Goal: Communication & Community: Answer question/provide support

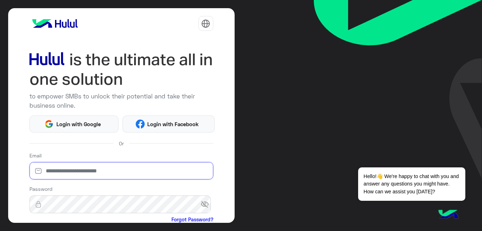
type input "**********"
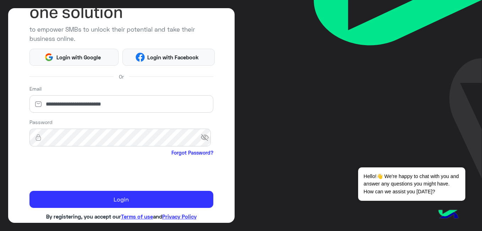
scroll to position [80, 0]
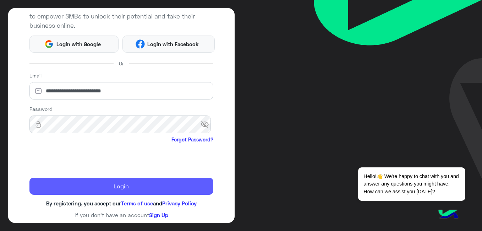
click at [103, 184] on button "Login" at bounding box center [121, 185] width 184 height 17
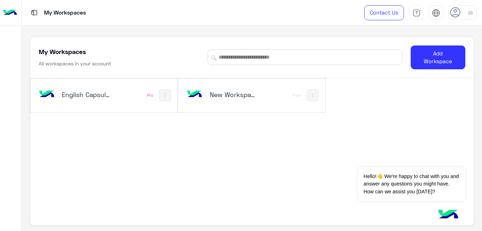
click at [105, 94] on h5 "English Capsules" at bounding box center [86, 94] width 48 height 9
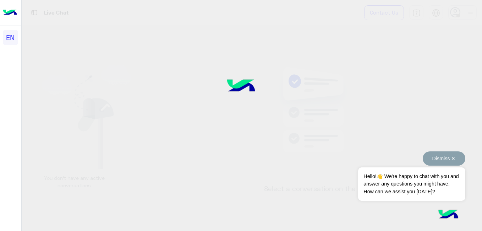
click at [452, 158] on button "Dismiss ✕" at bounding box center [443, 158] width 43 height 14
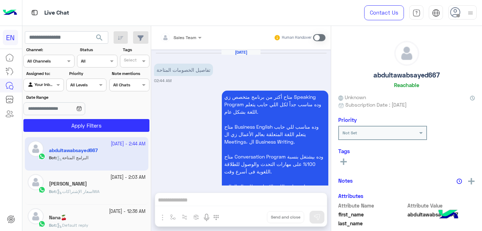
scroll to position [103, 0]
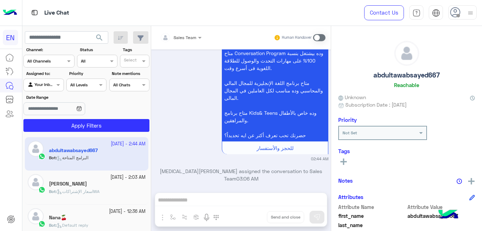
click at [62, 62] on div at bounding box center [49, 60] width 50 height 7
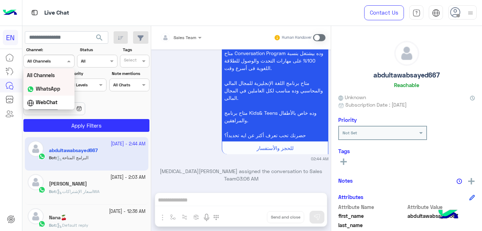
click at [57, 84] on div "WhatsApp" at bounding box center [48, 89] width 51 height 14
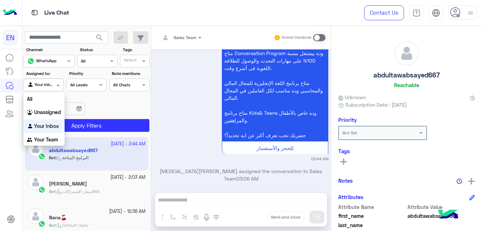
click at [50, 85] on div at bounding box center [43, 84] width 39 height 7
click at [53, 135] on div "Your Team" at bounding box center [43, 140] width 41 height 14
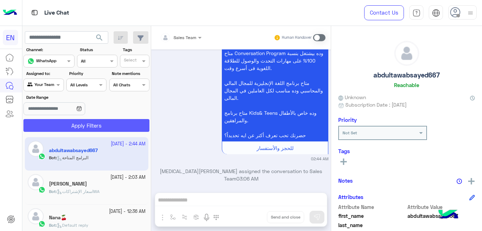
click at [77, 128] on button "Apply Filters" at bounding box center [86, 125] width 126 height 13
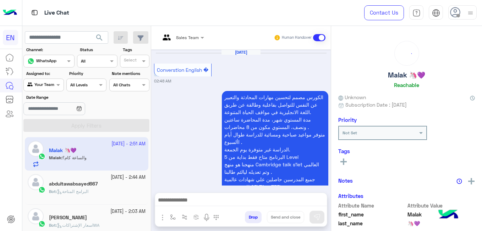
scroll to position [840, 0]
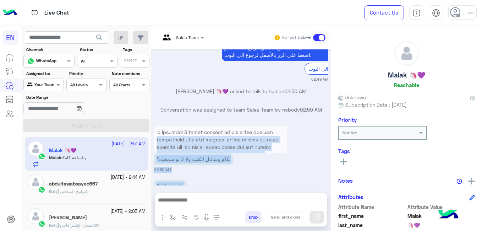
drag, startPoint x: 328, startPoint y: 168, endPoint x: 322, endPoint y: 110, distance: 58.8
click at [322, 110] on div "Sep 22, 2025 Converstion English � 02:48 AM الكورس مصمم لتحسين مهارات المحادثة …" at bounding box center [240, 117] width 179 height 136
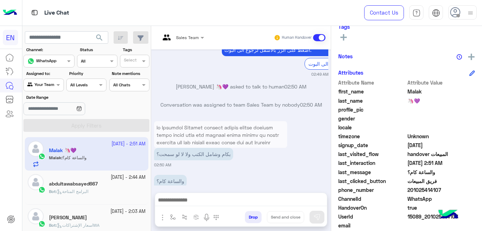
scroll to position [123, 0]
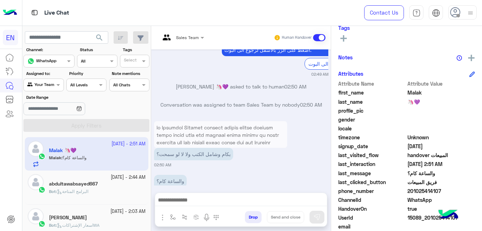
click at [419, 192] on span "201025414107" at bounding box center [441, 190] width 68 height 7
copy span "201025414107"
click at [415, 93] on span "Malak" at bounding box center [441, 92] width 68 height 7
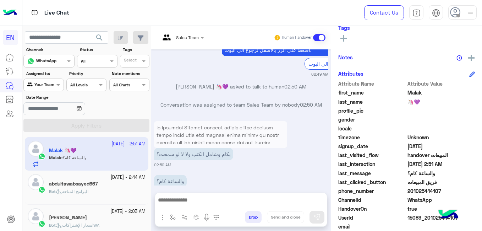
copy span "Malak"
click at [346, 40] on icon at bounding box center [343, 38] width 6 height 6
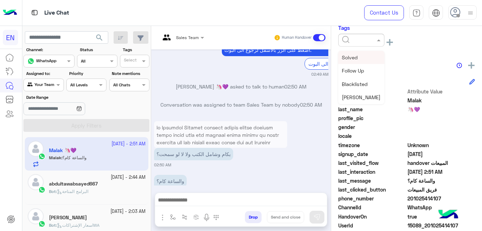
click at [346, 40] on input "text" at bounding box center [353, 39] width 22 height 6
click at [377, 86] on span "[PERSON_NAME]" at bounding box center [361, 88] width 39 height 6
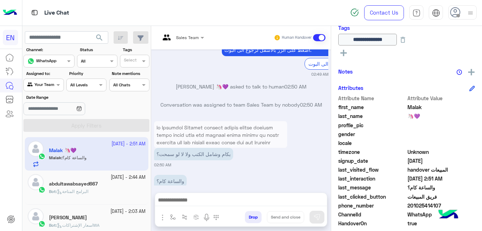
click at [84, 184] on h5 "abdultawabsayed667" at bounding box center [73, 184] width 49 height 6
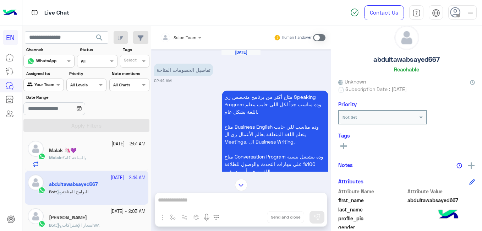
scroll to position [151, 0]
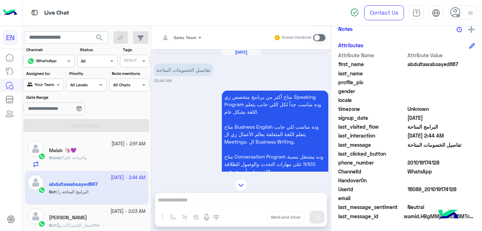
click at [410, 163] on span "201019174128" at bounding box center [441, 162] width 68 height 7
drag, startPoint x: 410, startPoint y: 163, endPoint x: 414, endPoint y: 164, distance: 3.7
click at [414, 164] on span "201019174128" at bounding box center [441, 162] width 68 height 7
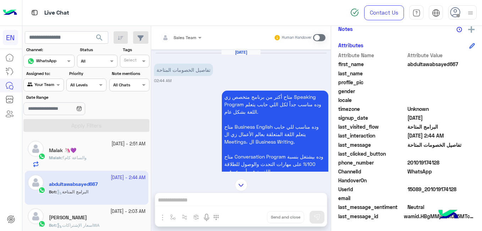
click at [414, 164] on span "201019174128" at bounding box center [441, 162] width 68 height 7
copy span "201019174128"
click at [107, 218] on div "[PERSON_NAME]" at bounding box center [97, 217] width 96 height 7
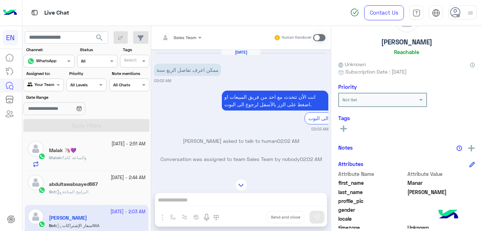
scroll to position [151, 0]
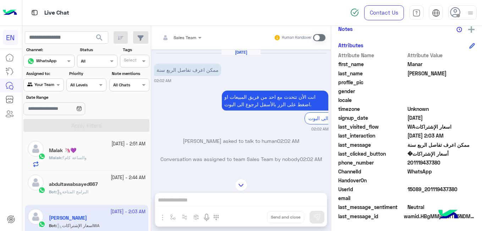
click at [416, 160] on span "201119437380" at bounding box center [441, 162] width 68 height 7
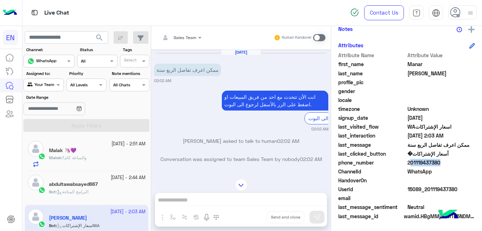
copy span "201119437380"
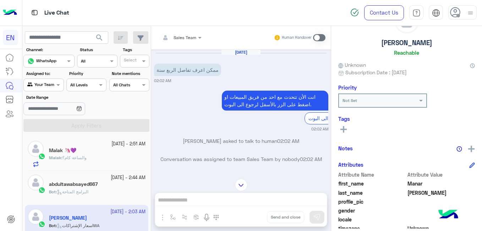
scroll to position [0, 0]
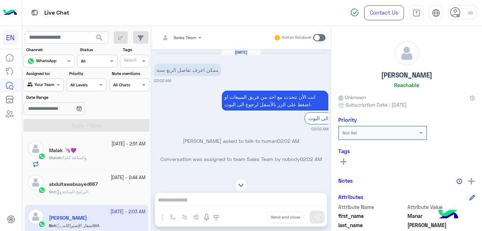
click at [413, 77] on h5 "[PERSON_NAME]" at bounding box center [406, 75] width 51 height 8
copy h5 "[PERSON_NAME]"
click at [346, 162] on rect at bounding box center [343, 161] width 6 height 1
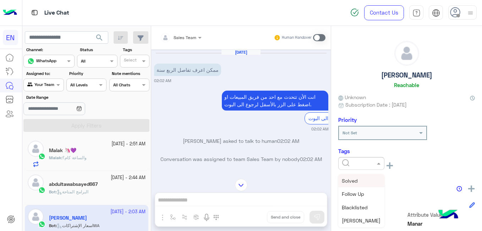
click at [346, 162] on input "text" at bounding box center [353, 162] width 22 height 6
drag, startPoint x: 384, startPoint y: 179, endPoint x: 384, endPoint y: 183, distance: 4.6
click at [384, 183] on div "Manar Salah Reachable Unknown Subscription Date : 09/22/2025 Priority Not Set T…" at bounding box center [406, 127] width 151 height 202
click at [364, 163] on input "text" at bounding box center [353, 162] width 22 height 6
drag, startPoint x: 384, startPoint y: 177, endPoint x: 383, endPoint y: 182, distance: 4.7
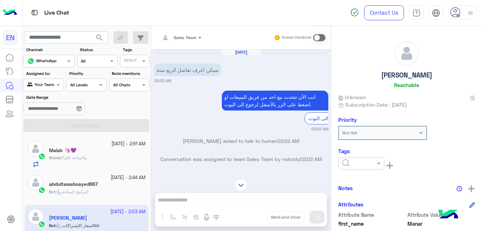
click at [383, 182] on div "Manar Salah Reachable Unknown Subscription Date : 09/22/2025 Priority Not Set T…" at bounding box center [406, 127] width 151 height 202
click at [366, 166] on div at bounding box center [361, 163] width 46 height 13
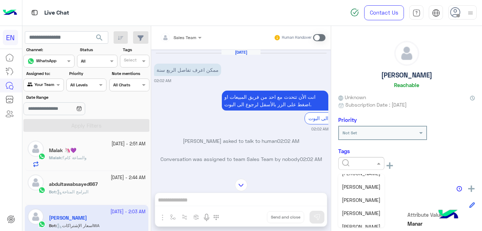
scroll to position [61, 0]
click at [371, 212] on span "[PERSON_NAME]" at bounding box center [361, 212] width 39 height 6
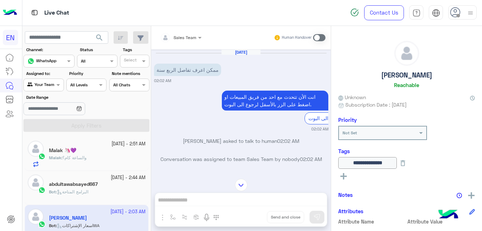
scroll to position [22, 0]
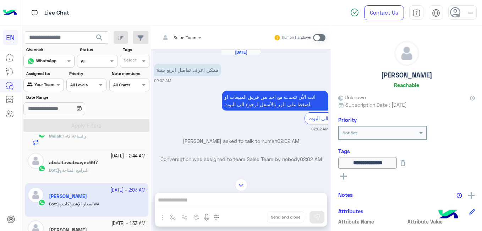
click at [126, 221] on small "22 September - 1:33 AM" at bounding box center [128, 223] width 34 height 7
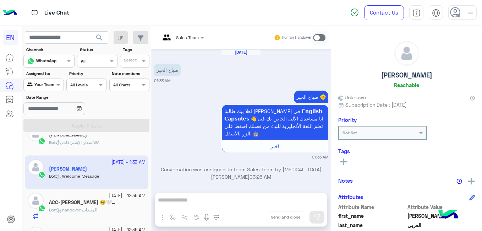
scroll to position [112, 0]
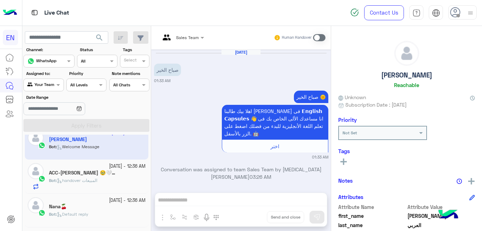
click at [119, 179] on div "Bot : handover المبيعات" at bounding box center [97, 183] width 96 height 12
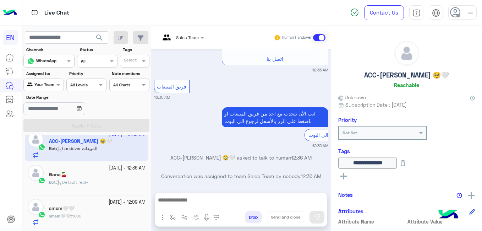
scroll to position [151, 0]
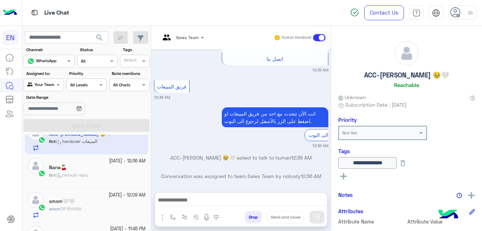
click at [123, 170] on div "Nana🍒" at bounding box center [97, 167] width 96 height 7
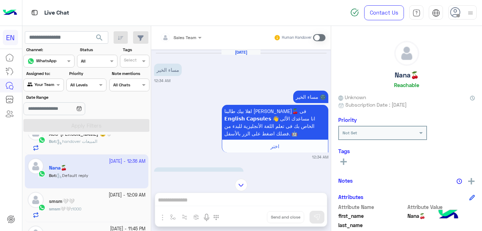
scroll to position [151, 0]
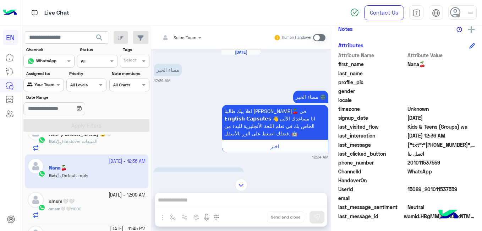
click at [428, 160] on span "201011537559" at bounding box center [441, 162] width 68 height 7
copy span "201011537559"
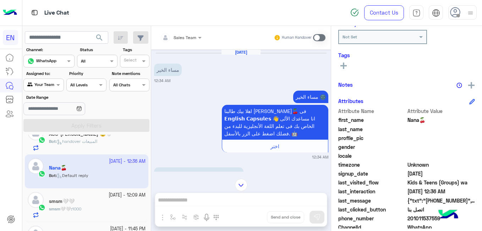
scroll to position [90, 0]
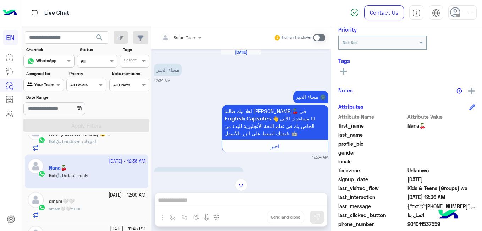
click at [89, 201] on div "smsm🤍🤍" at bounding box center [97, 201] width 96 height 7
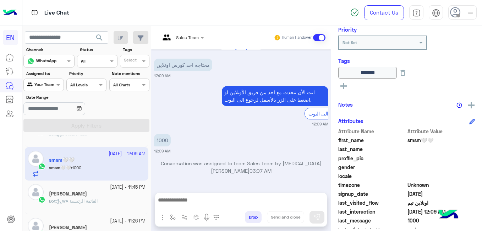
scroll to position [203, 0]
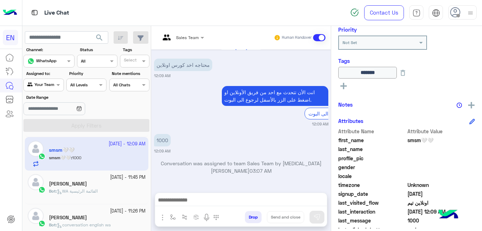
click at [133, 183] on div "[PERSON_NAME]" at bounding box center [97, 184] width 96 height 7
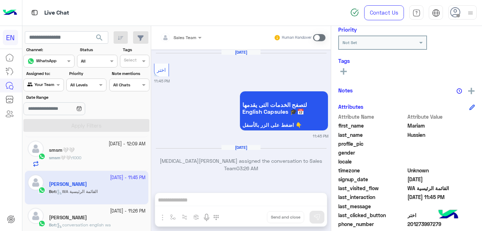
click at [327, 163] on p "Yasmin Saeed assigned the conversation to Sales Team 03:26 AM" at bounding box center [241, 164] width 174 height 15
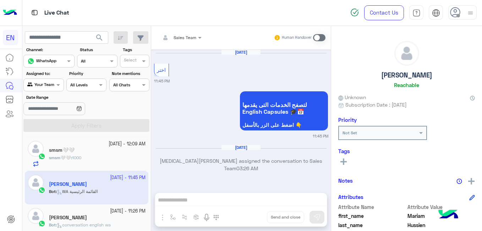
click at [328, 119] on p "لتصفح الخدمات التى يقدمها English Capsules 🎓📅 اضغط على الزر بالأسفل 👇" at bounding box center [283, 111] width 89 height 40
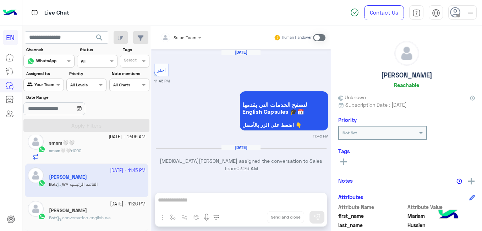
scroll to position [215, 0]
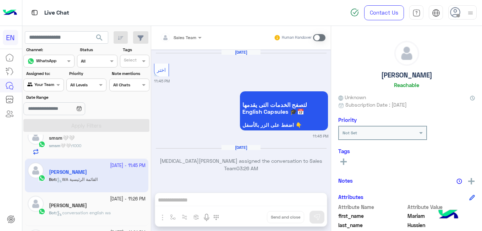
click at [112, 202] on div "[PERSON_NAME]" at bounding box center [97, 205] width 96 height 7
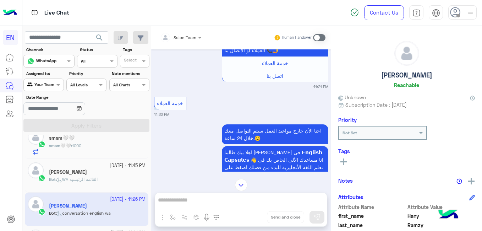
scroll to position [151, 0]
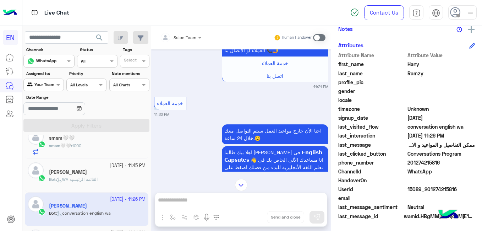
click at [417, 162] on span "201274215816" at bounding box center [441, 162] width 68 height 7
copy span "201274215816"
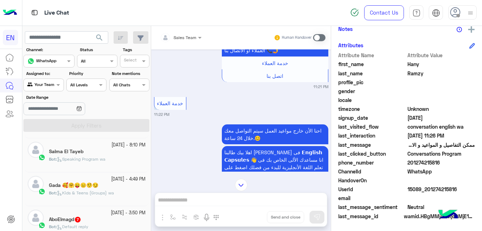
scroll to position [432, 0]
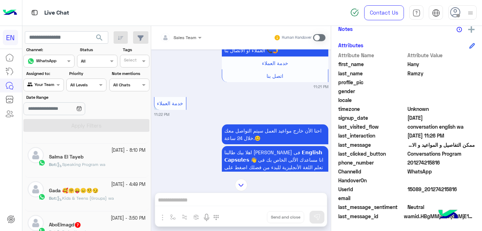
click at [125, 224] on div "AboElmagd 7" at bounding box center [97, 224] width 96 height 7
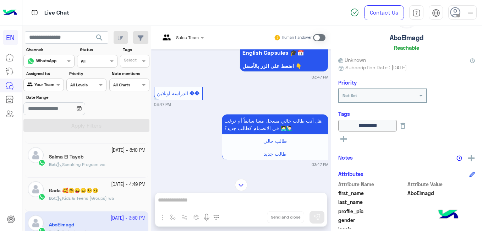
scroll to position [166, 0]
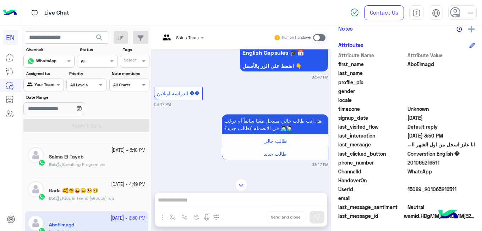
click at [418, 160] on span "201065216511" at bounding box center [441, 162] width 68 height 7
copy span "201065216511"
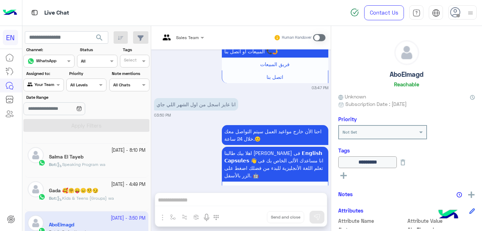
scroll to position [0, 0]
click at [406, 161] on icon at bounding box center [403, 163] width 8 height 8
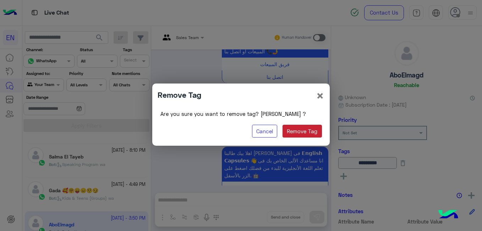
click at [312, 129] on button "Remove Tag" at bounding box center [301, 130] width 39 height 13
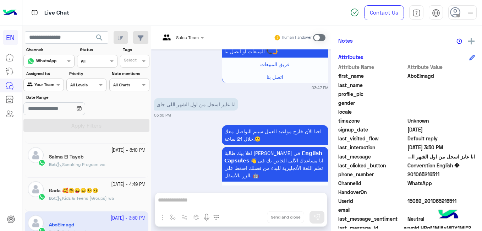
scroll to position [138, 0]
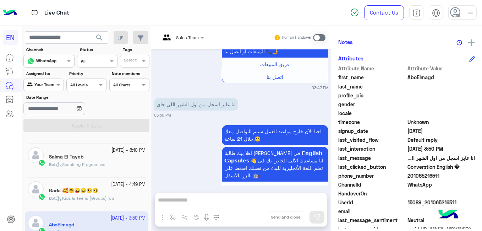
copy span "201065216511"
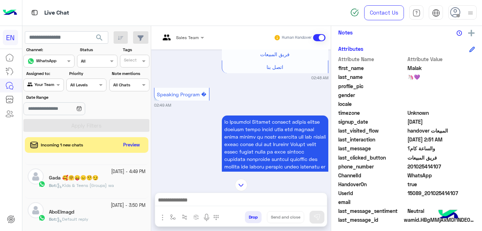
scroll to position [437, 0]
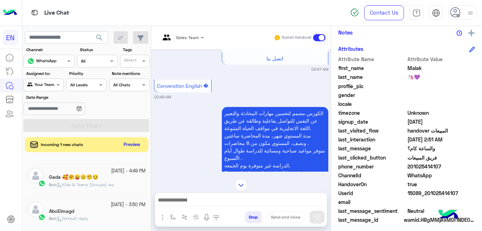
click at [133, 144] on button "Preview" at bounding box center [132, 145] width 22 height 10
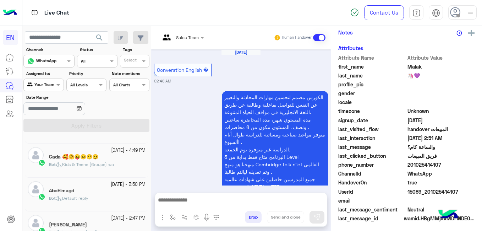
scroll to position [840, 0]
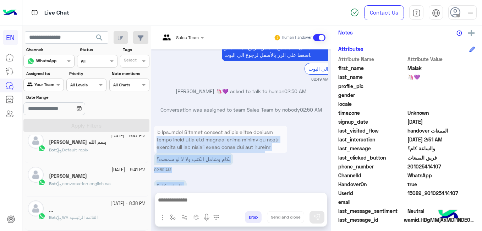
drag, startPoint x: 151, startPoint y: 200, endPoint x: 151, endPoint y: 122, distance: 78.0
click at [151, 122] on mat-drawer "Sales Team Human Handover Sep 22, 2025 Converstion English � 02:48 AM الكورس مص…" at bounding box center [316, 129] width 331 height 207
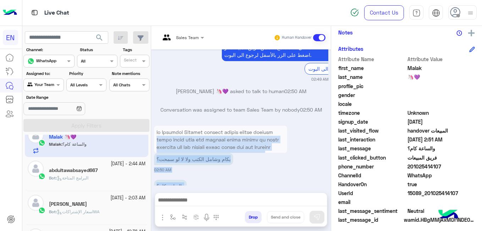
scroll to position [0, 0]
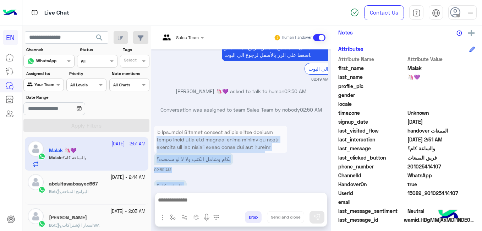
click at [151, 140] on mat-drawer "Sales Team Human Handover Sep 22, 2025 Converstion English � 02:48 AM الكورس مص…" at bounding box center [316, 129] width 331 height 207
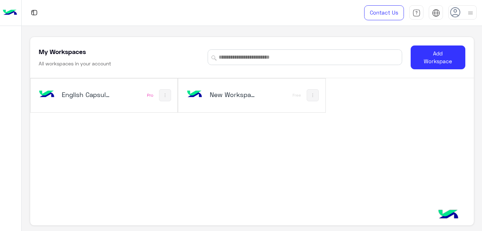
click at [82, 87] on div "English Capsules" at bounding box center [77, 95] width 80 height 21
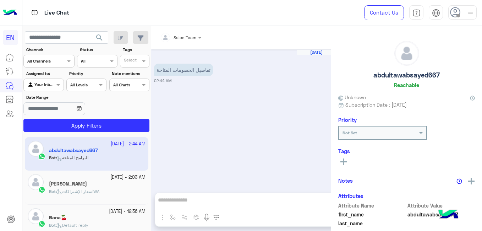
scroll to position [103, 0]
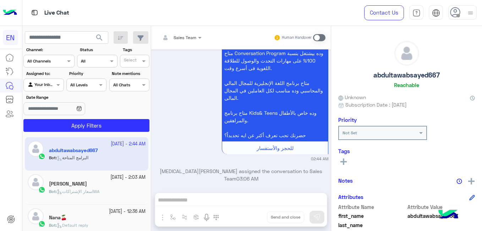
click at [56, 59] on div at bounding box center [49, 60] width 50 height 7
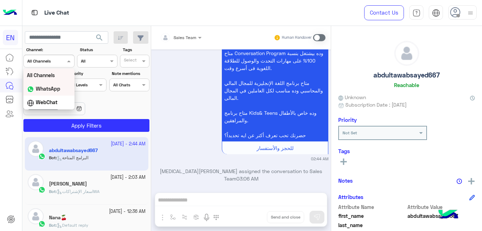
click at [44, 89] on b "WhatsApp" at bounding box center [48, 88] width 24 height 6
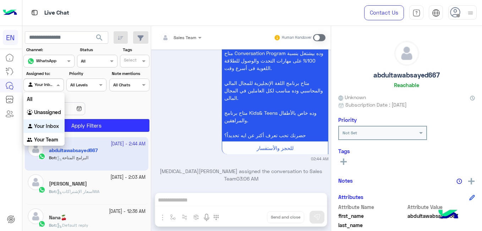
click at [57, 84] on span at bounding box center [59, 84] width 9 height 7
click at [59, 138] on div "Your Team" at bounding box center [43, 140] width 41 height 14
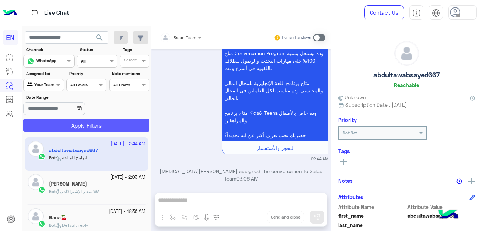
click at [79, 128] on button "Apply Filters" at bounding box center [86, 125] width 126 height 13
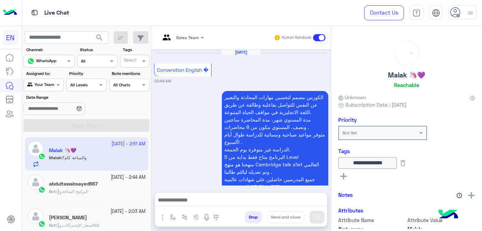
scroll to position [838, 0]
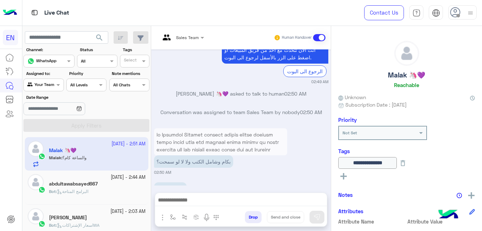
click at [88, 183] on h5 "abdultawabsayed667" at bounding box center [73, 184] width 49 height 6
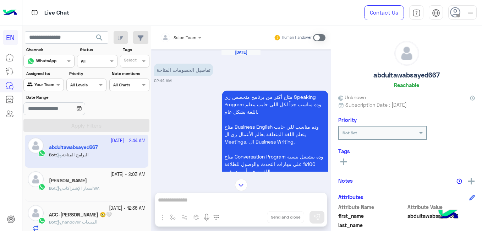
scroll to position [44, 0]
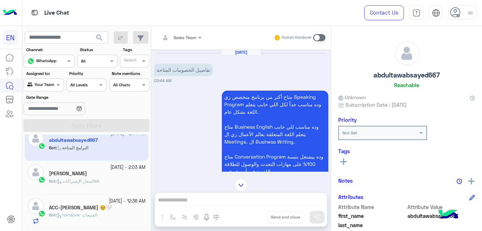
click at [119, 173] on div "[PERSON_NAME]" at bounding box center [97, 173] width 96 height 7
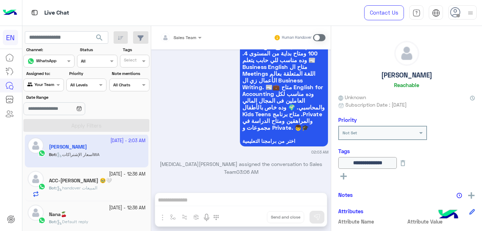
scroll to position [76, 0]
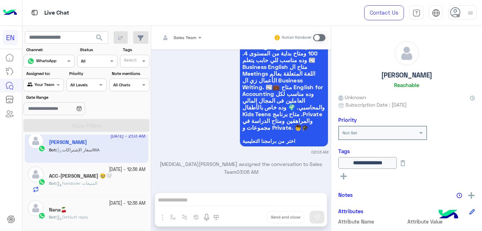
click at [116, 186] on div "Bot : handover المبيعات" at bounding box center [97, 186] width 96 height 12
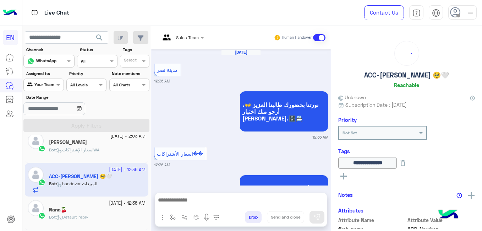
scroll to position [690, 0]
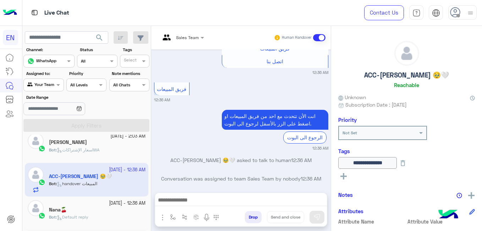
drag, startPoint x: 150, startPoint y: 154, endPoint x: 150, endPoint y: 159, distance: 5.3
click at [150, 159] on div "22 September - 2:51 AM Malak 🦄💜 Malak : والساعة كام؟ 22 September - 2:44 AM abd…" at bounding box center [86, 183] width 129 height 99
click at [124, 209] on div "Nana🍒" at bounding box center [97, 209] width 96 height 7
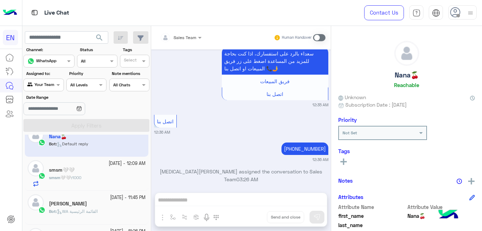
scroll to position [156, 0]
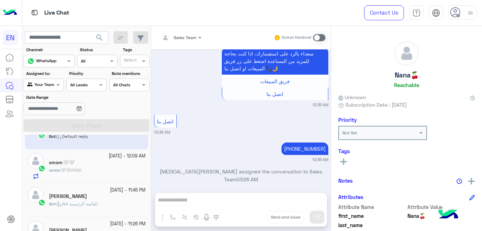
click at [129, 167] on div "smsm🤍🤍 : 1000" at bounding box center [97, 173] width 96 height 12
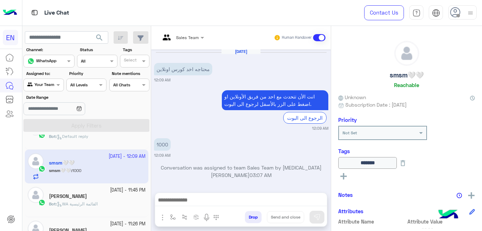
scroll to position [247, 0]
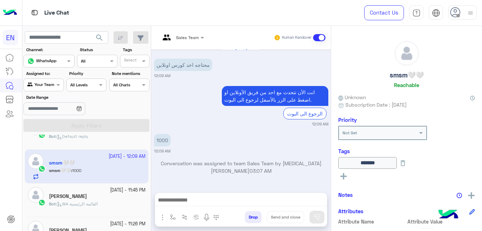
click at [108, 207] on div "Bot : WA القائمة الرئيسية" at bounding box center [97, 206] width 96 height 12
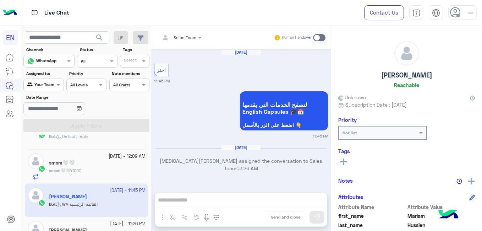
click at [329, 158] on div "Sep 21, 2025 اختر 11:45 PM لتصفح الخدمات التى يقدمها English Capsules 🎓📅 اضغط ع…" at bounding box center [240, 117] width 179 height 136
click at [328, 52] on div "Sep 21, 2025 اختر 11:45 PM لتصفح الخدمات التى يقدمها English Capsules 🎓📅 اضغط ع…" at bounding box center [240, 117] width 179 height 136
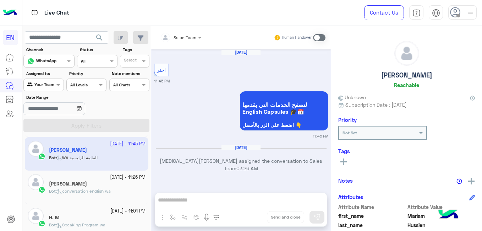
scroll to position [210, 0]
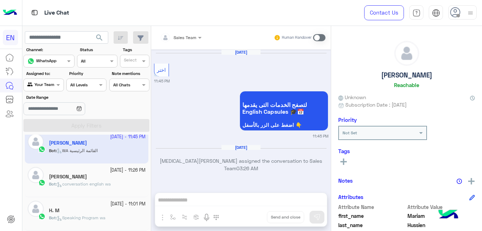
click at [128, 176] on div "[PERSON_NAME]" at bounding box center [97, 176] width 96 height 7
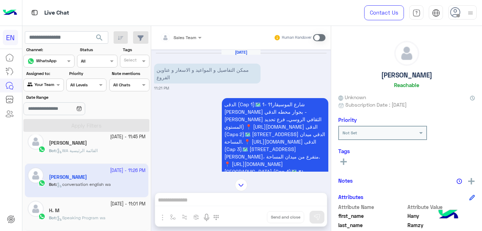
scroll to position [151, 0]
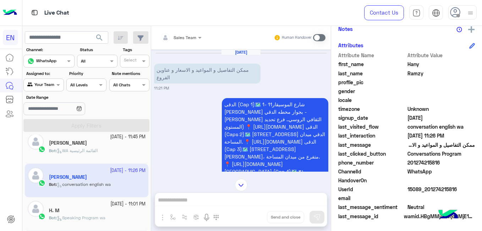
click at [419, 161] on span "201274215816" at bounding box center [441, 162] width 68 height 7
copy span "201274215816"
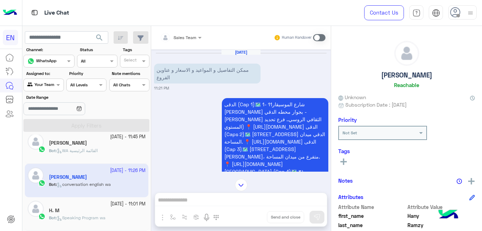
click at [406, 73] on h5 "[PERSON_NAME]" at bounding box center [406, 75] width 51 height 8
copy h5 "[PERSON_NAME]"
click at [345, 160] on icon at bounding box center [343, 161] width 6 height 6
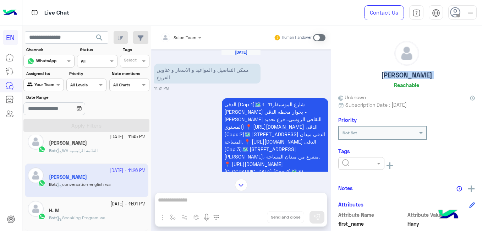
click at [345, 160] on input "text" at bounding box center [353, 162] width 22 height 6
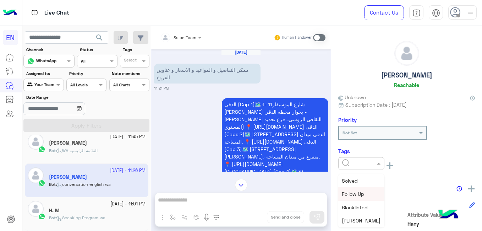
drag, startPoint x: 381, startPoint y: 181, endPoint x: 381, endPoint y: 191, distance: 10.3
click at [377, 208] on span "[PERSON_NAME]" at bounding box center [361, 208] width 39 height 6
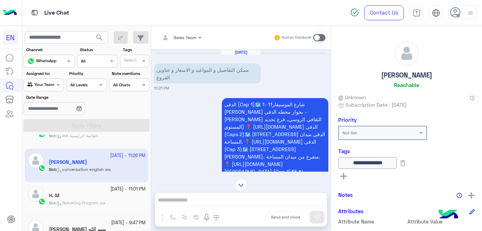
scroll to position [237, 0]
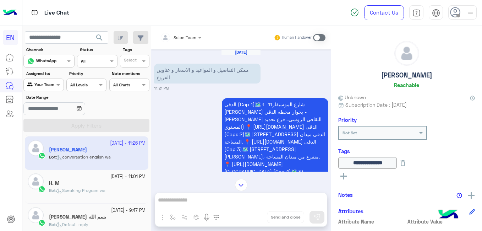
click at [114, 185] on div "H. M" at bounding box center [97, 183] width 96 height 7
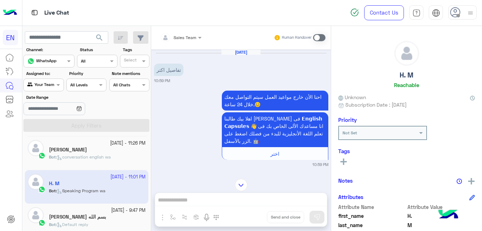
click at [115, 223] on div "Bot : Default reply" at bounding box center [97, 227] width 96 height 12
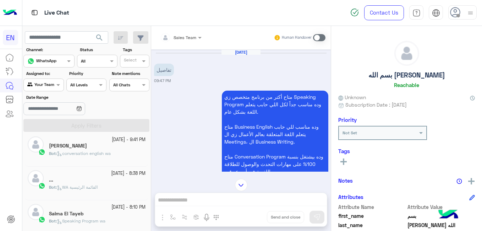
scroll to position [325, 0]
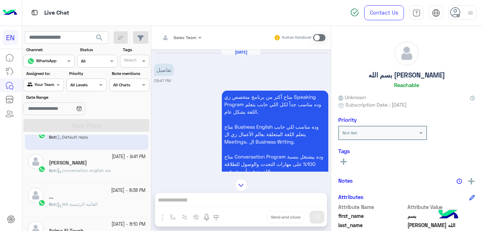
click at [119, 166] on div "[PERSON_NAME]" at bounding box center [97, 163] width 96 height 7
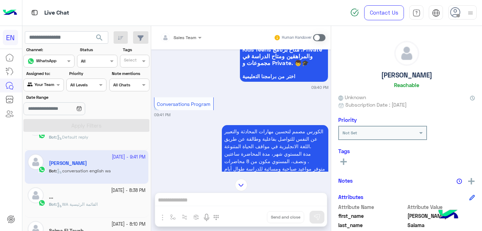
scroll to position [804, 0]
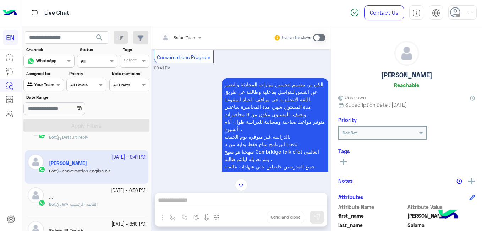
click at [137, 196] on div "..." at bounding box center [97, 197] width 96 height 7
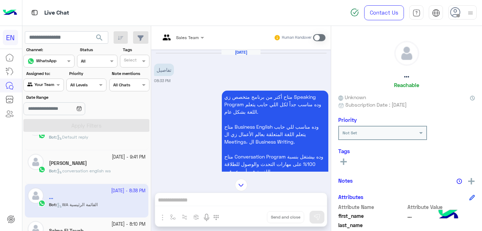
scroll to position [369, 0]
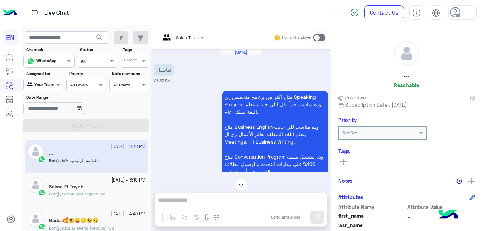
click at [123, 186] on div "Salma El Tayeb" at bounding box center [97, 186] width 96 height 7
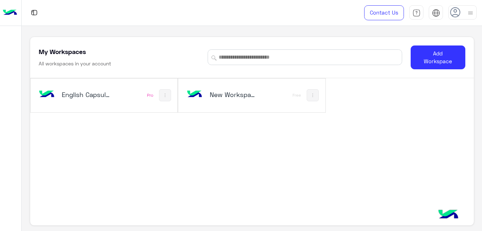
click at [66, 99] on h5 "English Capsules" at bounding box center [86, 94] width 48 height 9
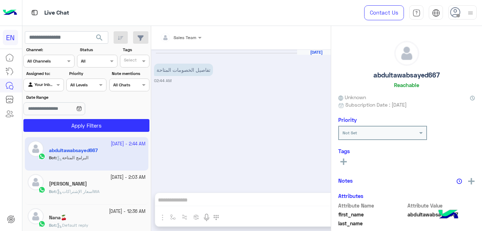
scroll to position [103, 0]
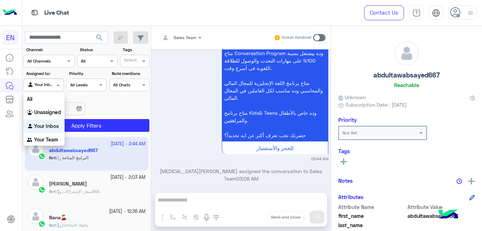
click at [44, 87] on div "Your Inbox" at bounding box center [40, 84] width 27 height 7
click at [46, 140] on b "Your Team" at bounding box center [46, 139] width 24 height 6
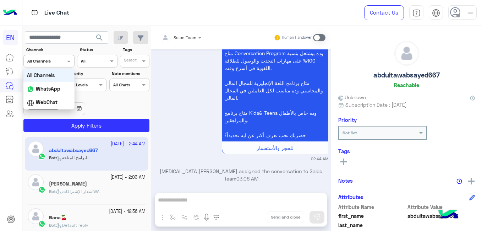
click at [51, 61] on input "text" at bounding box center [40, 60] width 26 height 6
click at [55, 88] on b "WhatsApp" at bounding box center [48, 88] width 24 height 6
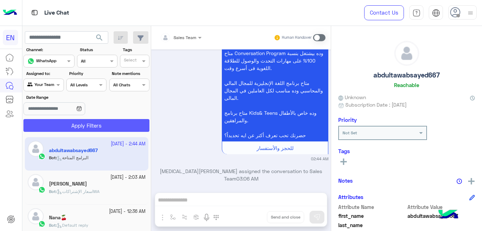
click at [89, 124] on button "Apply Filters" at bounding box center [86, 125] width 126 height 13
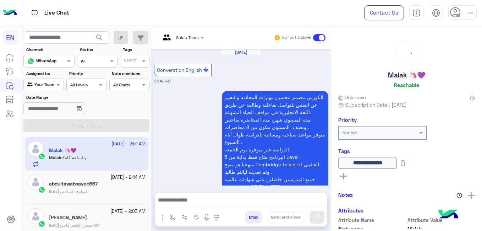
scroll to position [838, 0]
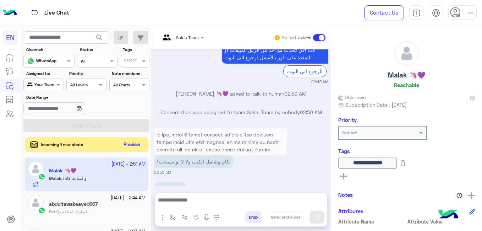
click at [131, 143] on button "Preview" at bounding box center [132, 145] width 22 height 10
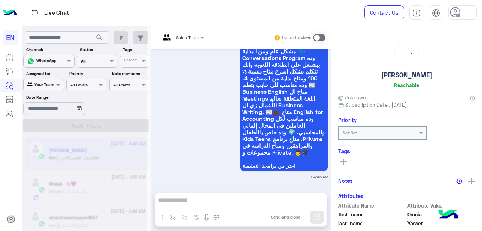
scroll to position [510, 0]
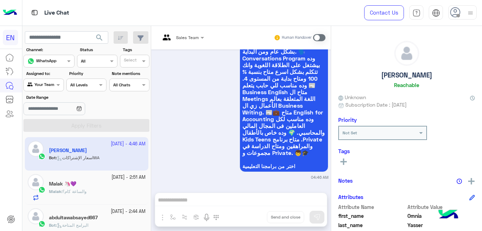
click at [99, 146] on app-inbox-user "22 September - 4:46 AM Omnia Yasser Bot : اسعار الإشتراكاتWA" at bounding box center [86, 153] width 123 height 33
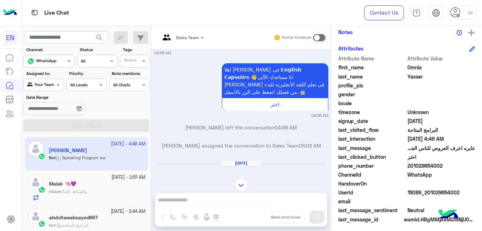
scroll to position [151, 0]
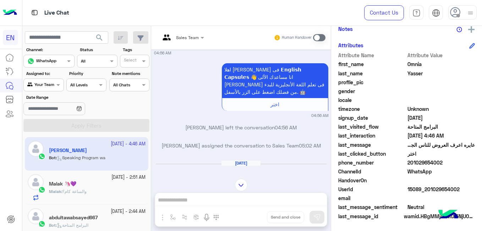
click at [420, 163] on span "201029654002" at bounding box center [441, 162] width 68 height 7
copy span "201029654002"
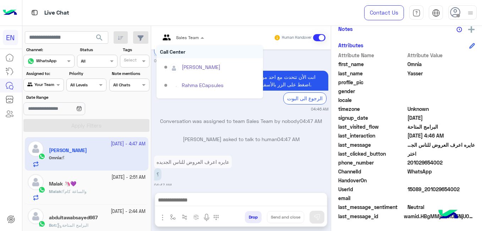
click at [195, 36] on div at bounding box center [181, 36] width 51 height 7
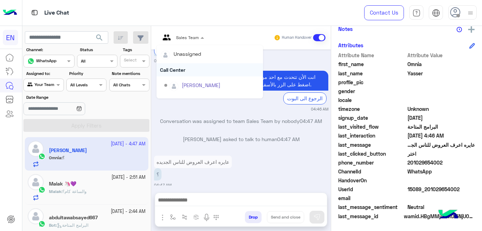
click at [179, 71] on div "Call Center" at bounding box center [209, 69] width 106 height 13
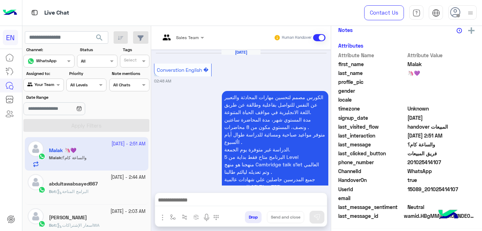
scroll to position [838, 0]
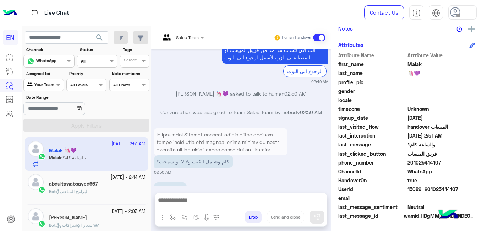
click at [110, 192] on div "Bot : البرامج المتاحة" at bounding box center [97, 194] width 96 height 12
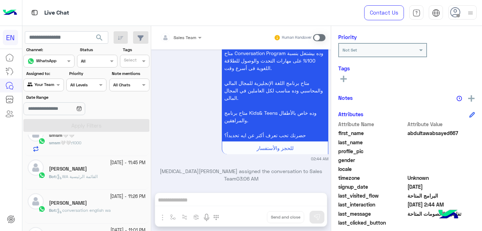
scroll to position [179, 0]
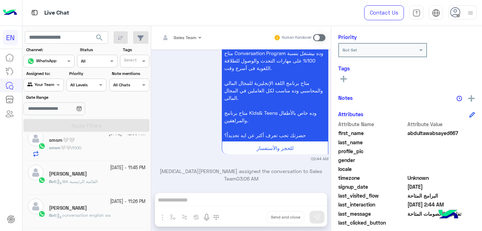
click at [121, 172] on div "[PERSON_NAME]" at bounding box center [97, 174] width 96 height 7
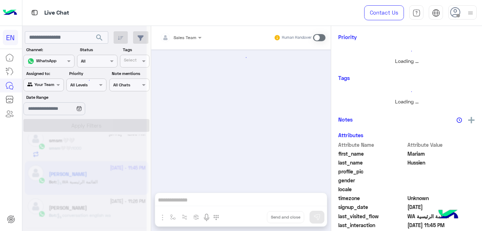
scroll to position [179, 0]
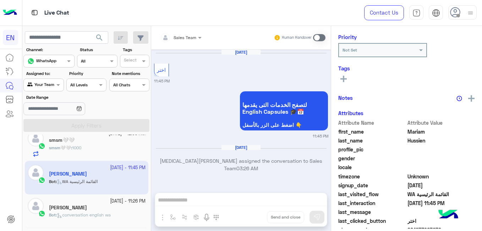
click at [110, 211] on p "Bot : conversation english wa" at bounding box center [80, 214] width 62 height 6
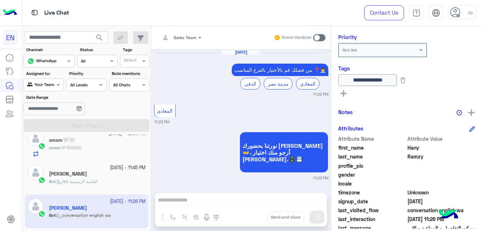
scroll to position [726, 0]
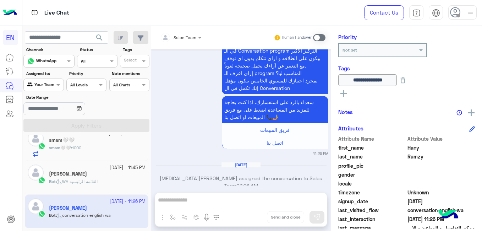
click at [97, 190] on div "Bot : WA القائمة الرئيسية" at bounding box center [97, 184] width 96 height 12
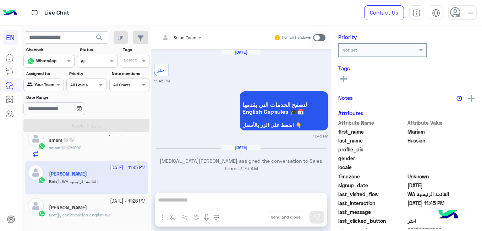
click at [109, 181] on app-inbox-user "21 September - 11:45 PM Mariam Hussien Bot : WA القائمة الرئيسية" at bounding box center [86, 177] width 123 height 33
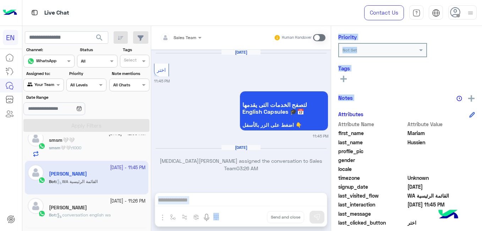
drag, startPoint x: 328, startPoint y: 177, endPoint x: 332, endPoint y: 114, distance: 63.2
click at [332, 114] on mat-drawer-container "Sales Team Human Handover Sep 21, 2025 اختر 11:45 PM لتصفح الخدمات التى يقدمها …" at bounding box center [316, 129] width 331 height 207
drag, startPoint x: 332, startPoint y: 114, endPoint x: 329, endPoint y: 75, distance: 39.1
click at [329, 75] on div "Sep 21, 2025 اختر 11:45 PM لتصفح الخدمات التى يقدمها English Capsules 🎓📅 اضغط ع…" at bounding box center [240, 117] width 179 height 136
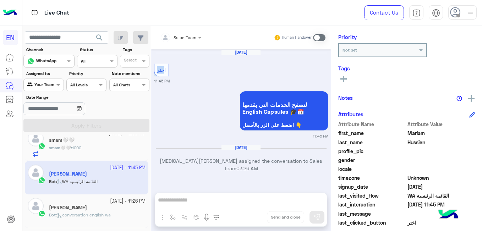
click at [329, 75] on div "Sep 21, 2025 اختر 11:45 PM لتصفح الخدمات التى يقدمها English Capsules 🎓📅 اضغط ع…" at bounding box center [240, 117] width 179 height 136
drag, startPoint x: 329, startPoint y: 75, endPoint x: 329, endPoint y: 55, distance: 19.5
click at [329, 55] on div "Sep 21, 2025 اختر 11:45 PM لتصفح الخدمات التى يقدمها English Capsules 🎓📅 اضغط ع…" at bounding box center [240, 117] width 179 height 136
click at [124, 207] on div "[PERSON_NAME]" at bounding box center [97, 207] width 96 height 7
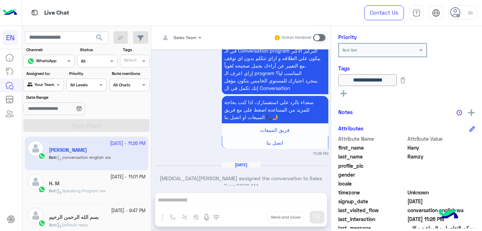
scroll to position [230, 0]
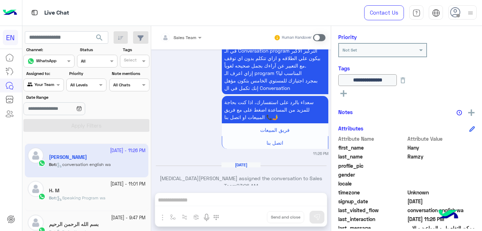
click at [118, 186] on small "[DATE] - 11:01 PM" at bounding box center [127, 184] width 35 height 7
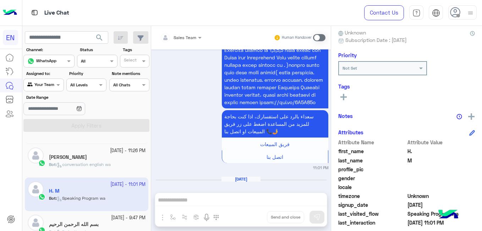
scroll to position [151, 0]
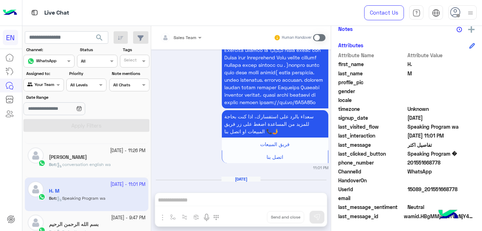
click at [410, 160] on span "201551668778" at bounding box center [441, 162] width 68 height 7
copy span "201551668778"
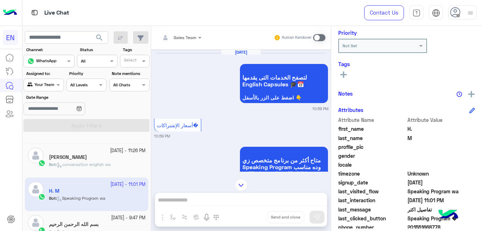
scroll to position [0, 0]
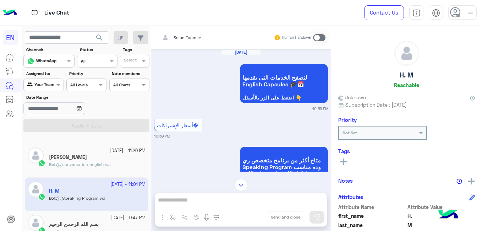
click at [341, 160] on icon at bounding box center [343, 161] width 6 height 6
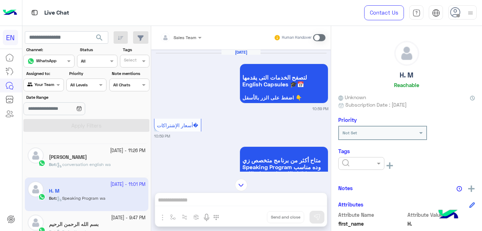
click at [341, 160] on div at bounding box center [360, 162] width 45 height 7
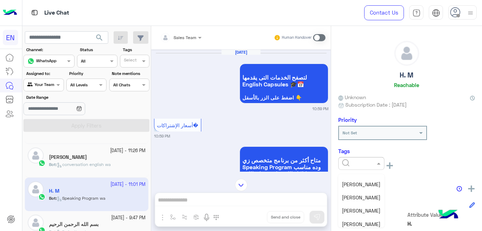
scroll to position [65, 0]
click at [363, 210] on span "[PERSON_NAME]" at bounding box center [361, 208] width 39 height 6
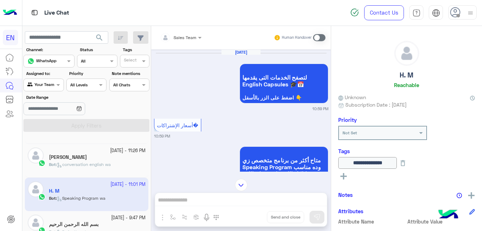
click at [126, 216] on small "[DATE] - 9:47 PM" at bounding box center [128, 217] width 34 height 7
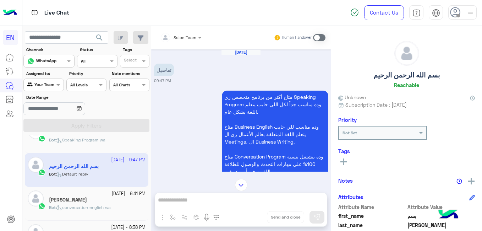
scroll to position [297, 0]
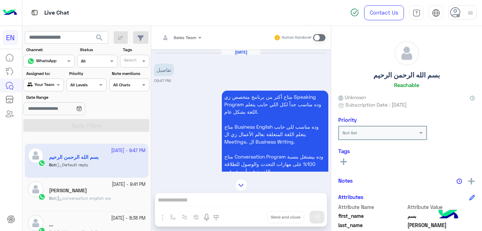
click at [111, 189] on div "[PERSON_NAME]" at bounding box center [97, 190] width 96 height 7
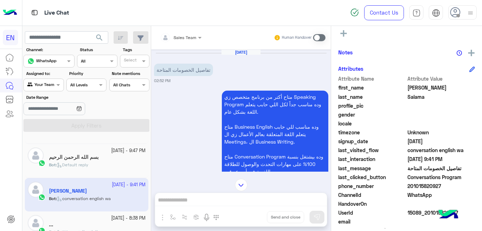
scroll to position [151, 0]
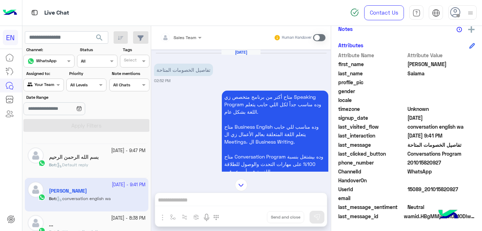
click at [429, 160] on span "201015820927" at bounding box center [441, 162] width 68 height 7
copy span "201015820927"
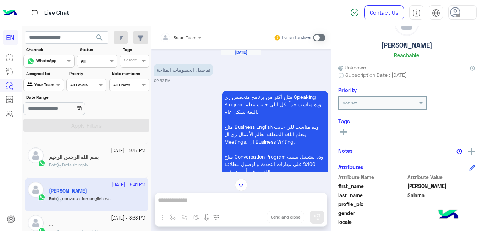
scroll to position [17, 0]
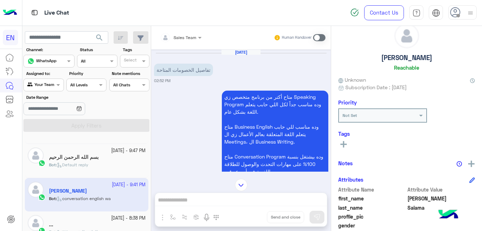
click at [402, 57] on h5 "[PERSON_NAME]" at bounding box center [406, 58] width 51 height 8
copy h5 "[PERSON_NAME]"
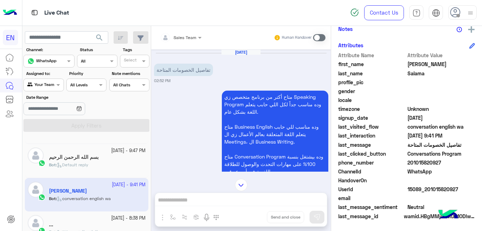
click at [416, 161] on span "201015820927" at bounding box center [441, 162] width 68 height 7
copy span "201015820927"
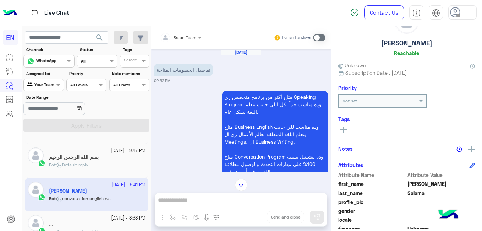
scroll to position [22, 0]
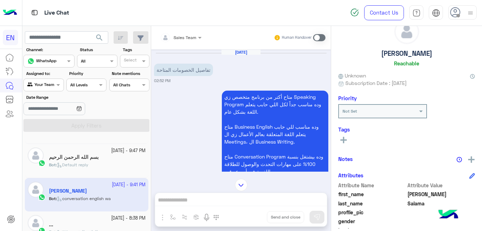
click at [420, 50] on h5 "[PERSON_NAME]" at bounding box center [406, 53] width 51 height 8
copy h5 "[PERSON_NAME]"
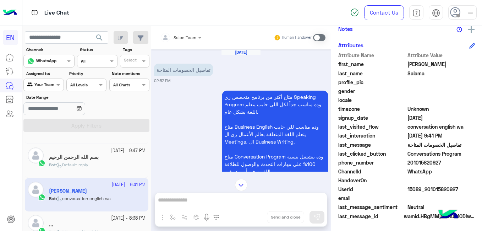
click at [422, 162] on span "201015820927" at bounding box center [441, 162] width 68 height 7
copy span "201015820927"
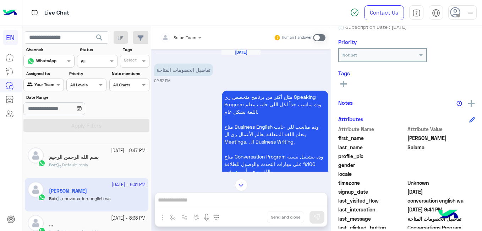
scroll to position [76, 0]
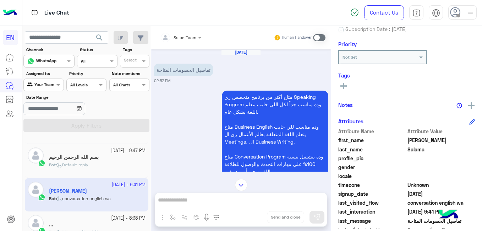
click at [347, 88] on button at bounding box center [343, 85] width 11 height 9
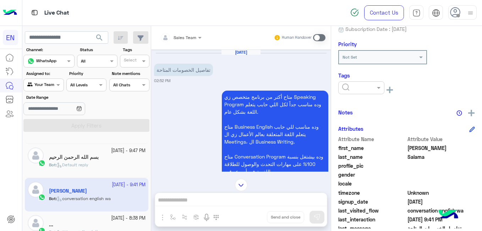
click at [347, 88] on input "text" at bounding box center [353, 87] width 22 height 6
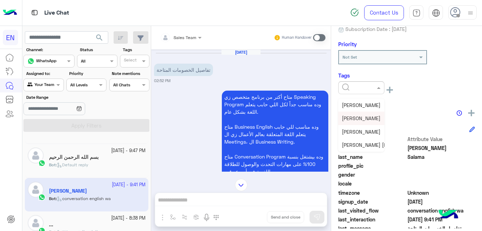
click at [365, 121] on span "[PERSON_NAME]" at bounding box center [361, 118] width 39 height 6
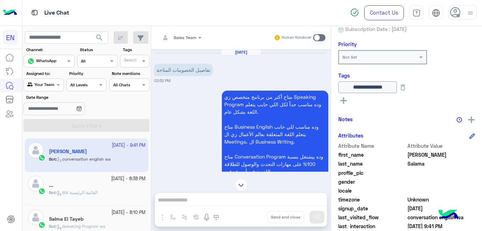
scroll to position [344, 0]
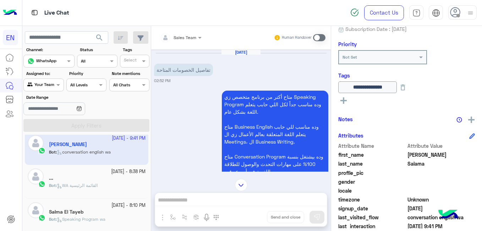
click at [120, 184] on div "Bot : WA القائمة الرئيسية" at bounding box center [97, 188] width 96 height 12
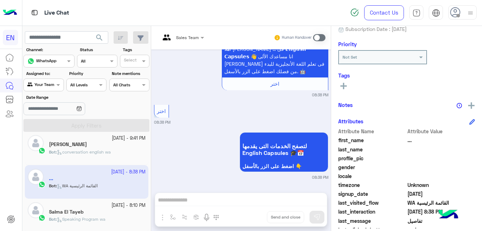
scroll to position [1356, 0]
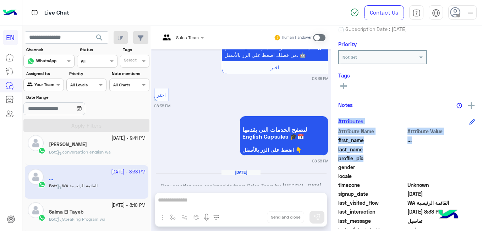
drag, startPoint x: 479, startPoint y: 157, endPoint x: 472, endPoint y: 105, distance: 53.3
click at [472, 105] on div "... Reachable Unknown Subscription Date : 09/21/2025 Priority Not Set Tags See …" at bounding box center [406, 127] width 151 height 202
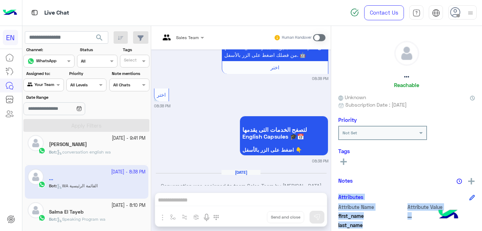
scroll to position [151, 0]
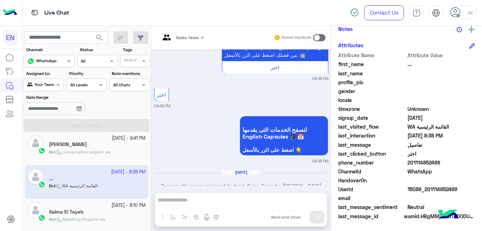
click at [437, 162] on span "201114852469" at bounding box center [441, 162] width 68 height 7
copy span "201114852469"
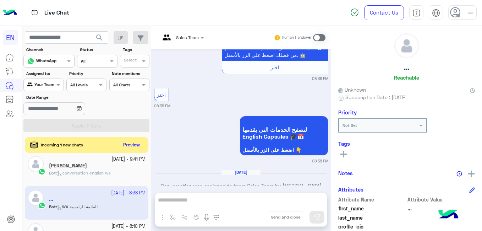
scroll to position [0, 0]
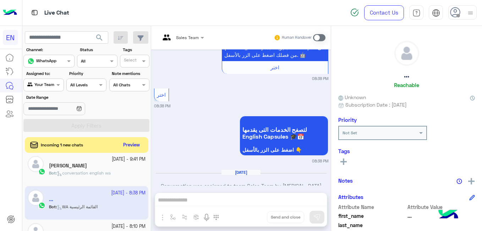
click at [345, 162] on icon at bounding box center [343, 161] width 6 height 6
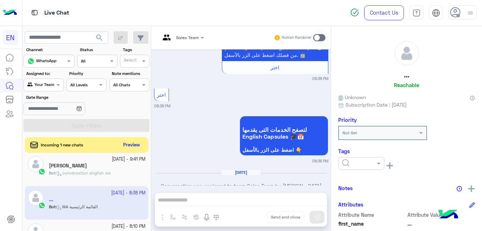
click at [345, 162] on input "text" at bounding box center [353, 162] width 22 height 6
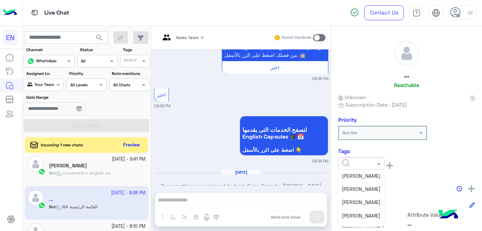
scroll to position [72, 0]
click at [372, 195] on div "[PERSON_NAME]" at bounding box center [361, 200] width 46 height 13
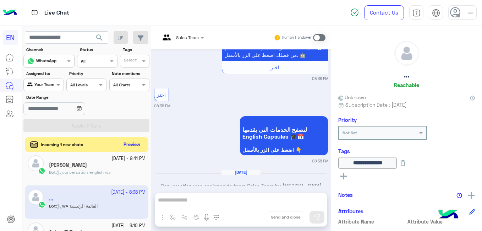
click at [140, 145] on button "Preview" at bounding box center [132, 145] width 22 height 10
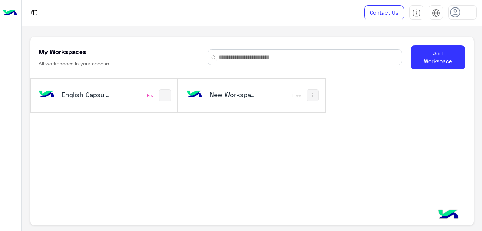
click at [112, 89] on div "English Capsules" at bounding box center [77, 95] width 80 height 21
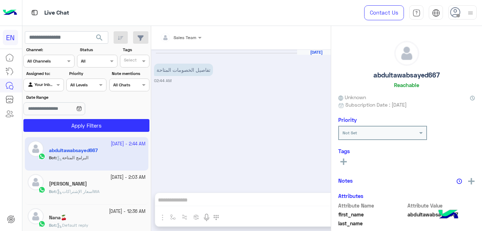
scroll to position [103, 0]
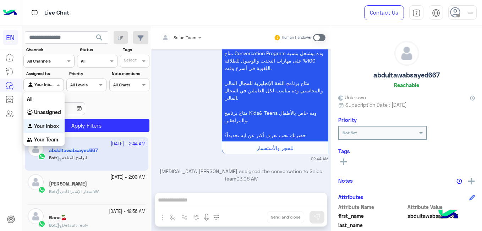
click at [61, 86] on span at bounding box center [59, 84] width 9 height 7
click at [57, 136] on div "Your Team" at bounding box center [43, 140] width 41 height 14
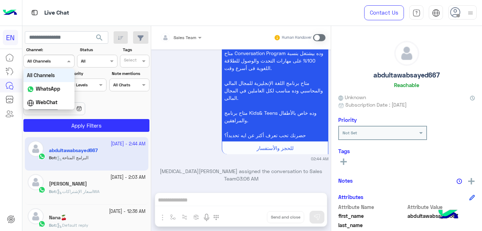
click at [43, 65] on div "Channel All Channels" at bounding box center [48, 61] width 51 height 13
click at [44, 92] on div "WhatsApp" at bounding box center [48, 89] width 51 height 14
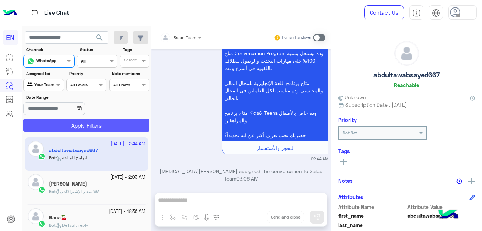
click at [57, 121] on button "Apply Filters" at bounding box center [86, 125] width 126 height 13
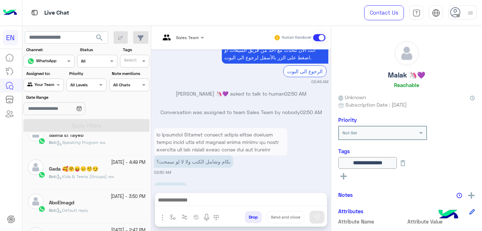
scroll to position [406, 0]
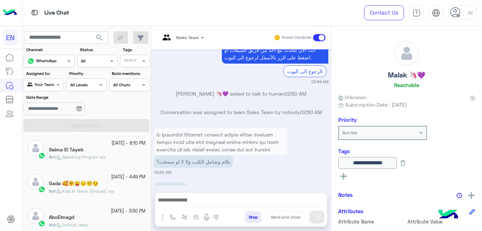
click at [105, 157] on span "Speaking Program wa" at bounding box center [81, 156] width 49 height 5
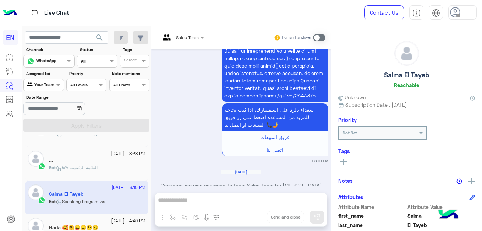
scroll to position [357, 0]
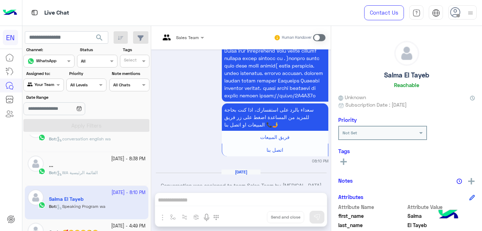
click at [108, 152] on div "[DATE] - 8:38 PM ... Bot : WA القائمة الرئيسية" at bounding box center [86, 169] width 123 height 34
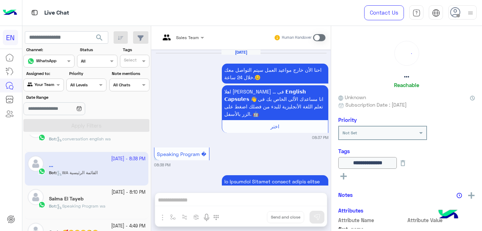
scroll to position [623, 0]
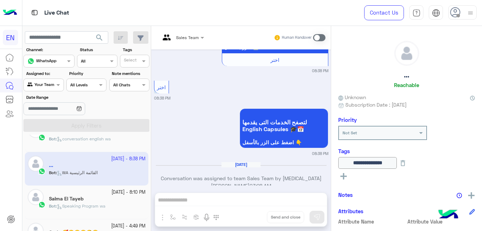
click at [114, 206] on div "Bot : Speaking Program wa" at bounding box center [97, 209] width 96 height 12
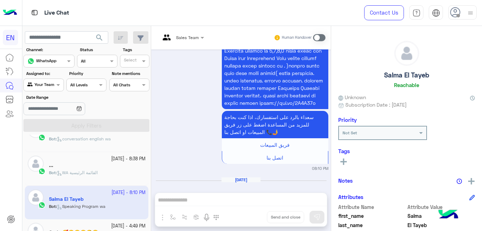
scroll to position [151, 0]
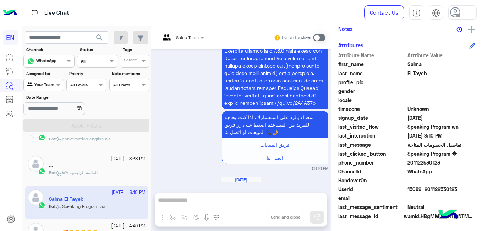
click at [430, 163] on span "201122530123" at bounding box center [441, 162] width 68 height 7
copy span "201122530123"
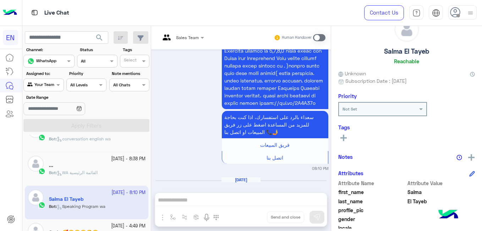
scroll to position [17, 0]
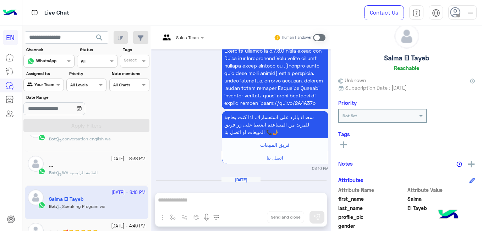
click at [347, 140] on button at bounding box center [343, 144] width 11 height 9
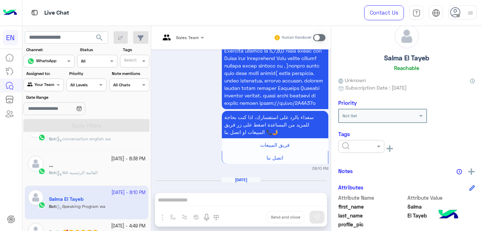
click at [347, 140] on div at bounding box center [361, 146] width 46 height 13
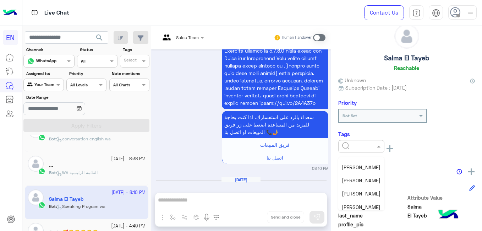
scroll to position [67, 0]
click at [375, 190] on span "[PERSON_NAME]" at bounding box center [361, 189] width 39 height 6
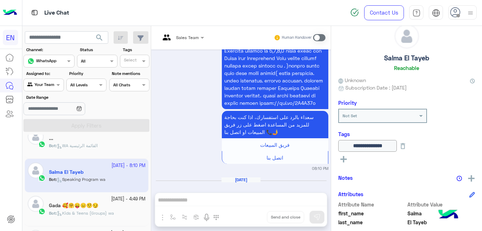
scroll to position [386, 0]
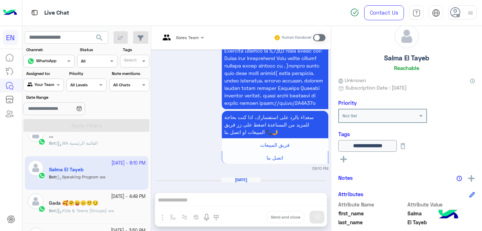
click at [127, 208] on div "Bot : Kids & Teens (Groups) wa" at bounding box center [97, 213] width 96 height 12
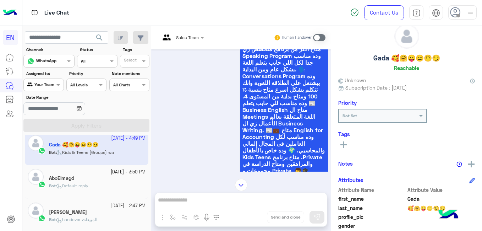
scroll to position [447, 0]
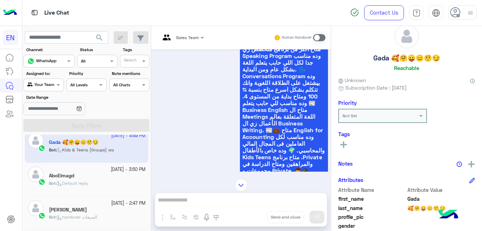
click at [122, 186] on div "Bot : Default reply" at bounding box center [97, 186] width 96 height 12
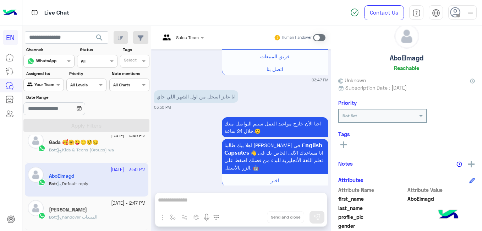
scroll to position [151, 0]
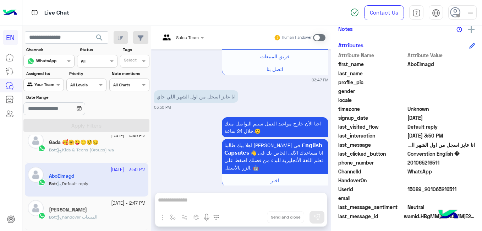
click at [419, 163] on span "201065216511" at bounding box center [441, 162] width 68 height 7
copy span "201065216511"
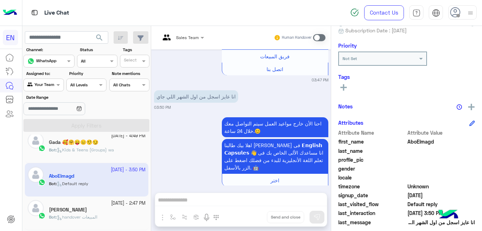
scroll to position [72, 0]
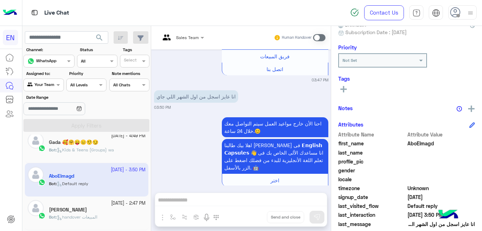
click at [344, 89] on rect at bounding box center [343, 88] width 6 height 1
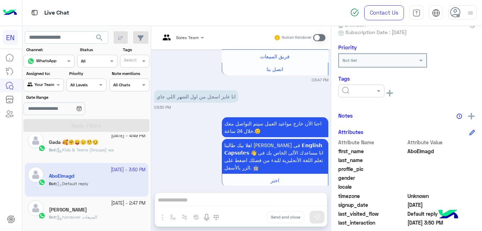
click at [344, 89] on input "text" at bounding box center [353, 90] width 22 height 6
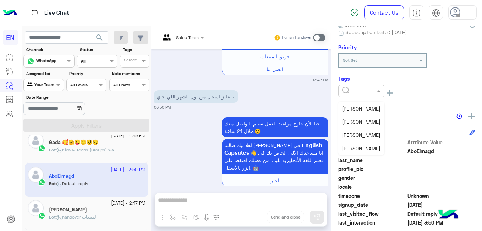
scroll to position [66, 0]
click at [377, 132] on span "[PERSON_NAME]" at bounding box center [361, 134] width 39 height 6
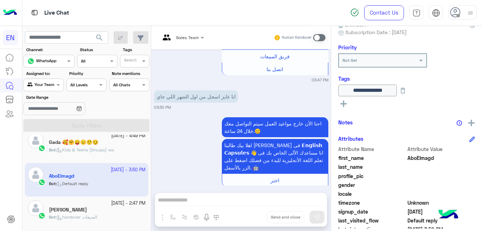
click at [112, 215] on div "Bot : handover المبيعات" at bounding box center [97, 220] width 96 height 12
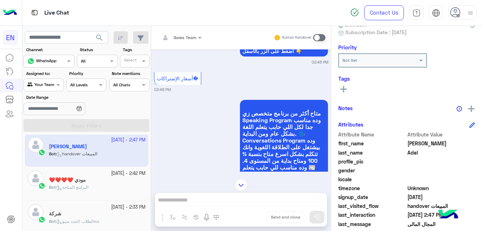
scroll to position [513, 0]
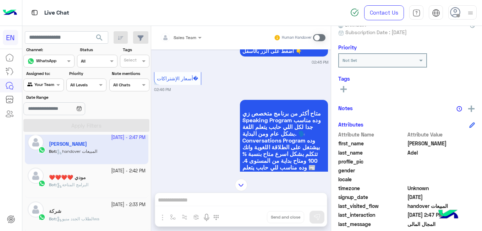
click at [114, 186] on div "Bot : البرامج المتاحة" at bounding box center [97, 187] width 96 height 12
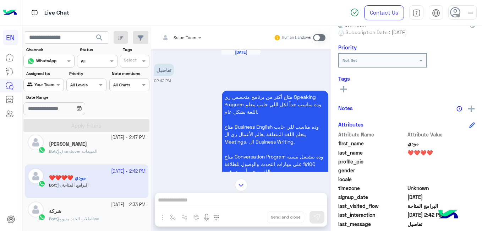
click at [123, 214] on div "شركة" at bounding box center [97, 211] width 96 height 7
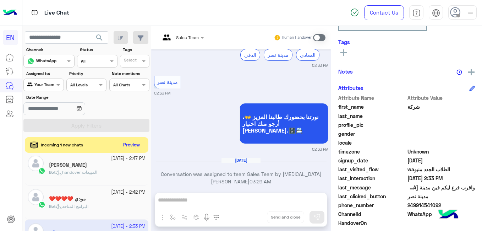
scroll to position [563, 0]
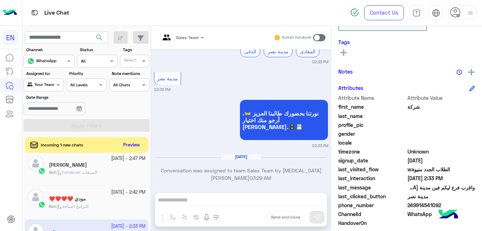
click at [414, 207] on span "249914541092" at bounding box center [441, 204] width 68 height 7
copy span "249914541092"
click at [344, 49] on button at bounding box center [343, 52] width 11 height 9
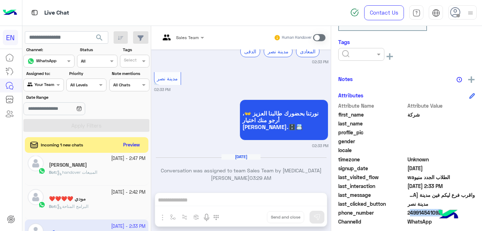
click at [344, 49] on div at bounding box center [361, 54] width 46 height 13
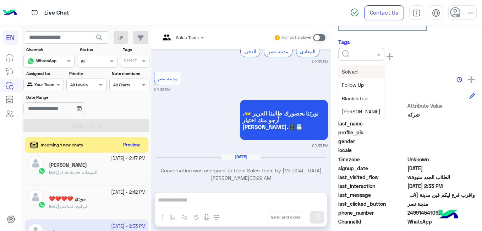
click at [355, 54] on input "text" at bounding box center [353, 53] width 22 height 6
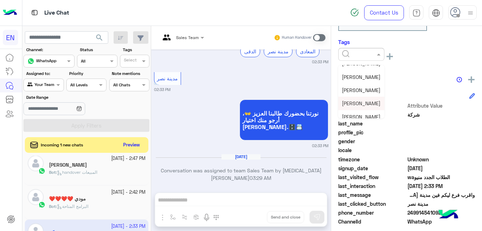
scroll to position [62, 0]
click at [365, 99] on div "[PERSON_NAME]" at bounding box center [361, 102] width 46 height 13
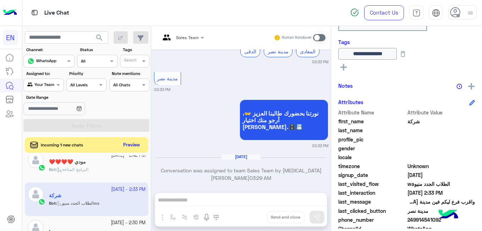
scroll to position [553, 0]
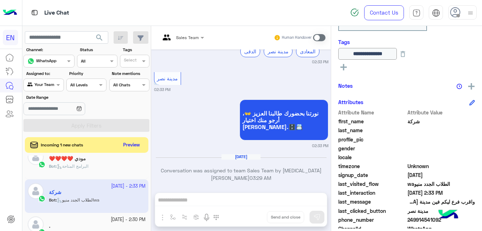
click at [134, 221] on small "[DATE] - 2:30 PM" at bounding box center [128, 219] width 35 height 7
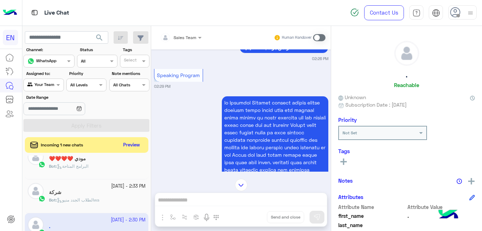
scroll to position [151, 0]
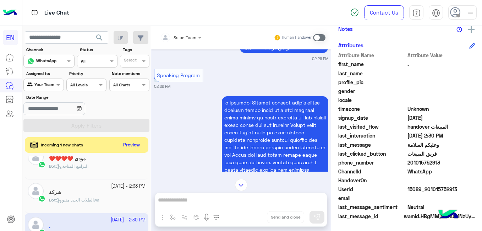
click at [424, 159] on span "201015752913" at bounding box center [441, 162] width 68 height 7
copy span "201015752913"
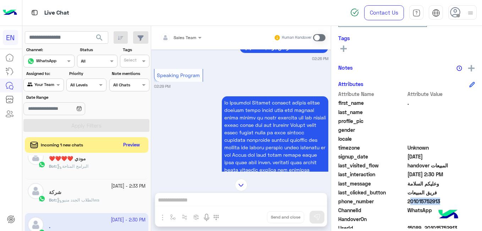
scroll to position [112, 0]
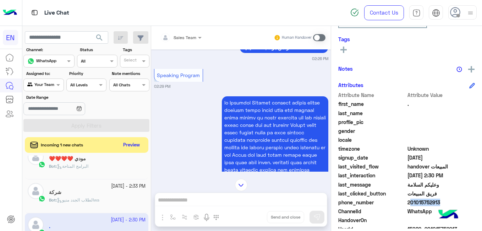
click at [341, 51] on icon at bounding box center [343, 49] width 6 height 6
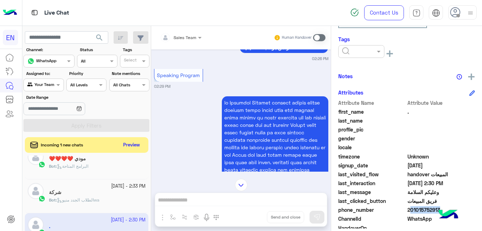
click at [341, 51] on div at bounding box center [360, 50] width 45 height 7
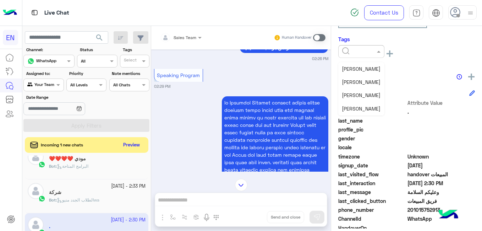
scroll to position [70, 0]
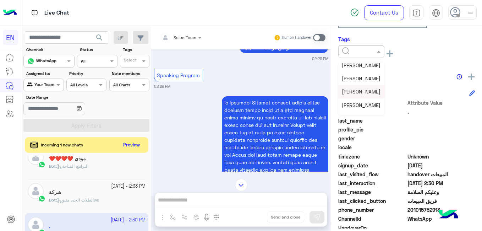
click at [370, 94] on span "[PERSON_NAME]" at bounding box center [361, 91] width 39 height 6
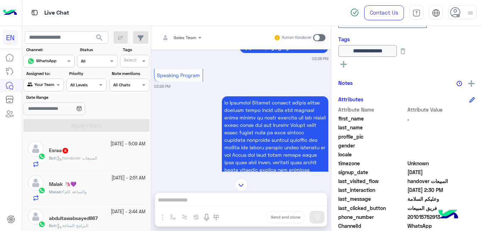
scroll to position [4, 0]
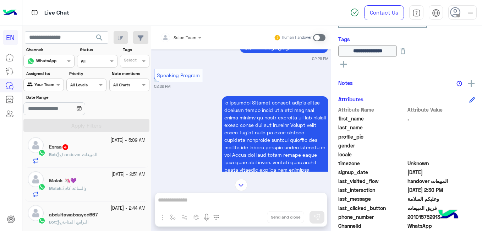
click at [92, 152] on span "handover المبيعات" at bounding box center [77, 153] width 40 height 5
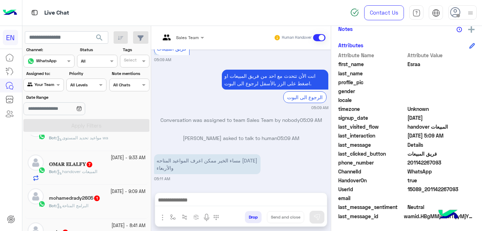
scroll to position [24, 0]
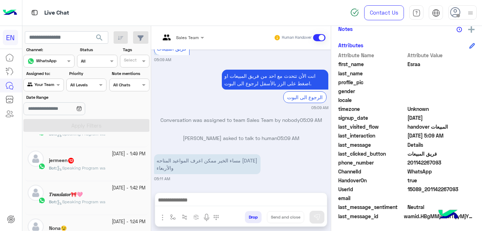
click at [112, 152] on small "[DATE] - 1:49 PM" at bounding box center [129, 153] width 34 height 7
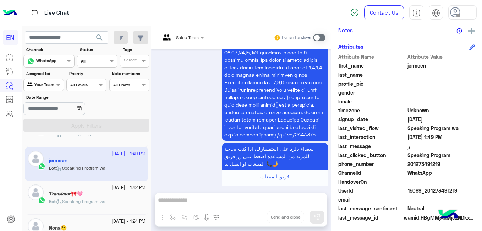
scroll to position [151, 0]
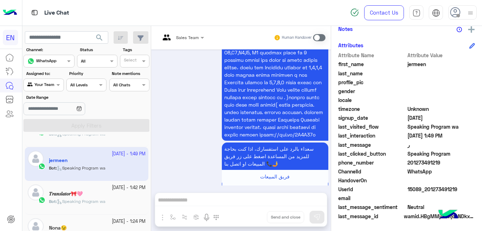
drag, startPoint x: 328, startPoint y: 178, endPoint x: 328, endPoint y: 162, distance: 15.3
click at [328, 162] on div "[DATE] مواعيد تحديد المستوى � 01:47 PM مواعيد تحديد المستوي الخاصة بكل برامجنا …" at bounding box center [240, 117] width 179 height 136
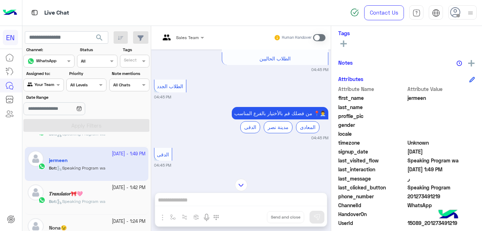
scroll to position [136, 0]
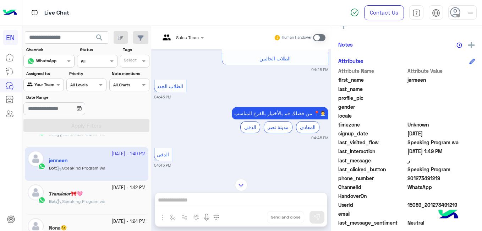
click at [418, 178] on span "201273491219" at bounding box center [441, 177] width 68 height 7
copy span "201273491219"
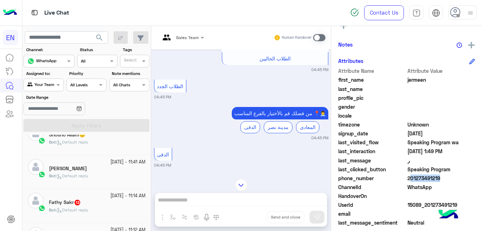
scroll to position [254, 0]
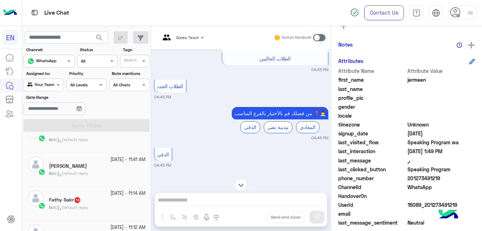
click at [128, 206] on div "Bot : Default reply" at bounding box center [97, 210] width 96 height 12
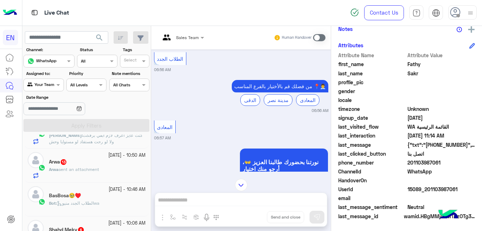
scroll to position [426, 0]
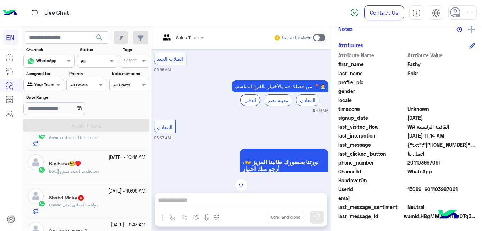
click at [113, 203] on div "Shahd : مواعيد المعادى امتى" at bounding box center [97, 207] width 96 height 12
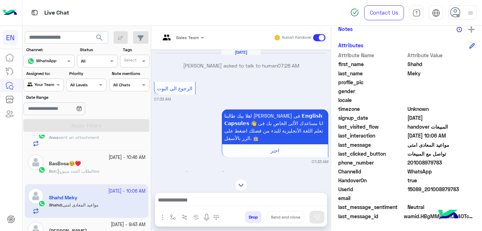
scroll to position [488, 0]
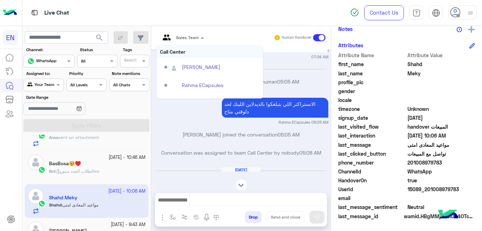
click at [197, 37] on div at bounding box center [181, 36] width 51 height 7
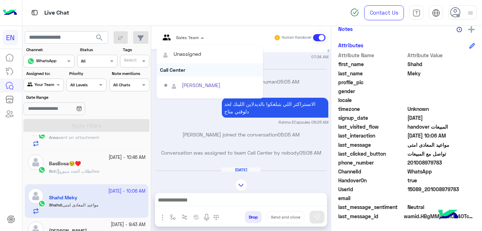
click at [177, 68] on div "Call Center" at bounding box center [209, 69] width 106 height 13
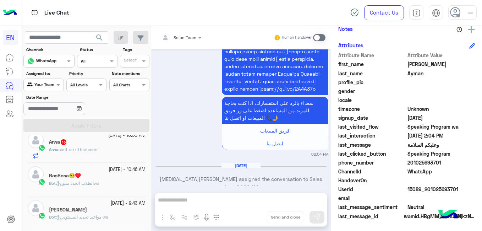
click at [104, 210] on div "[PERSON_NAME]" at bounding box center [97, 209] width 96 height 7
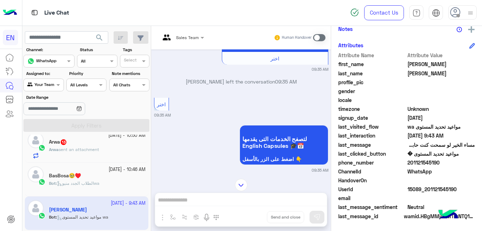
click at [417, 161] on span "201121545190" at bounding box center [441, 162] width 68 height 7
copy span "201121545190"
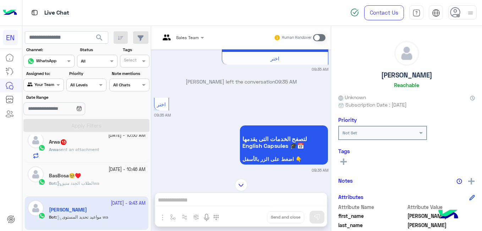
click at [414, 76] on h5 "[PERSON_NAME]" at bounding box center [406, 75] width 51 height 8
copy h5 "[PERSON_NAME]"
